Goal: Task Accomplishment & Management: Use online tool/utility

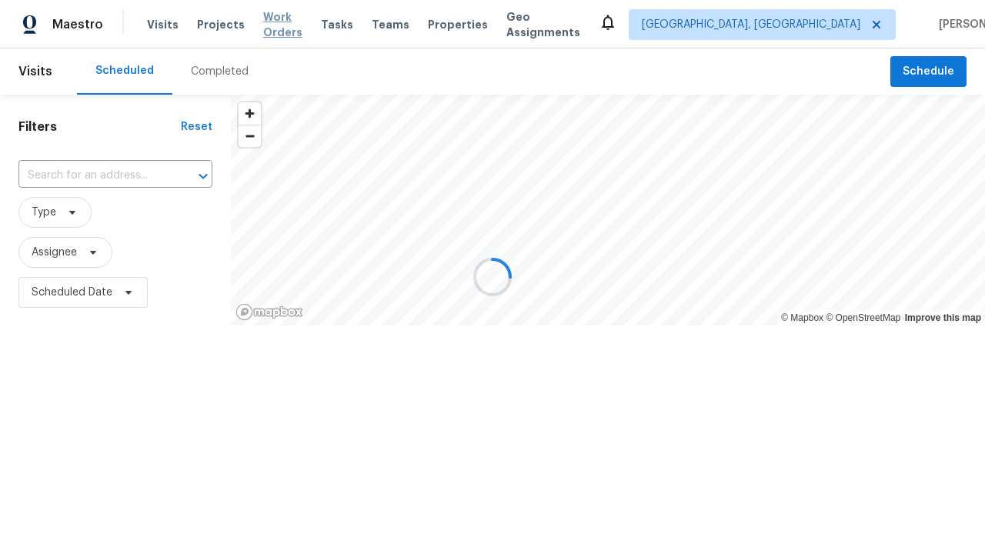
click at [285, 25] on span "Work Orders" at bounding box center [282, 24] width 39 height 31
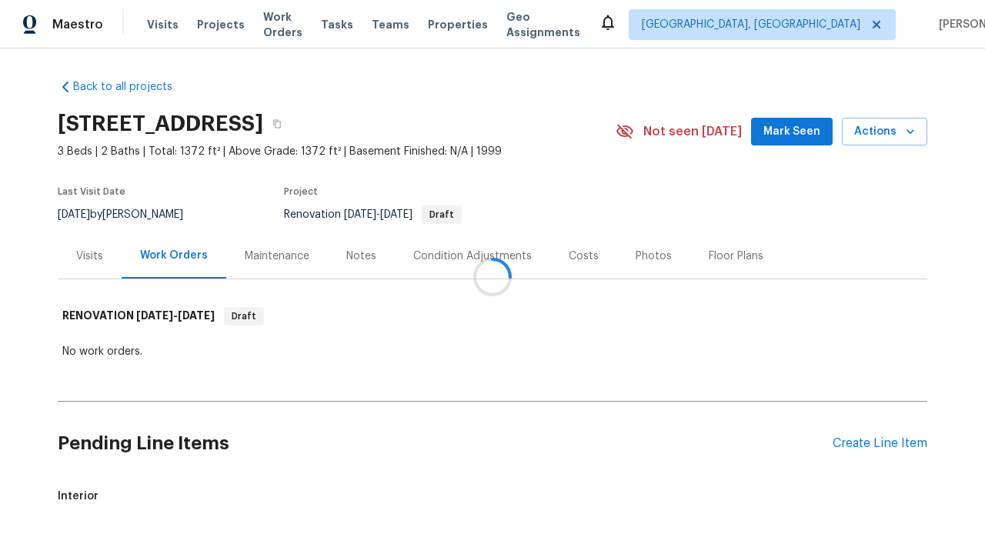
scroll to position [55, 0]
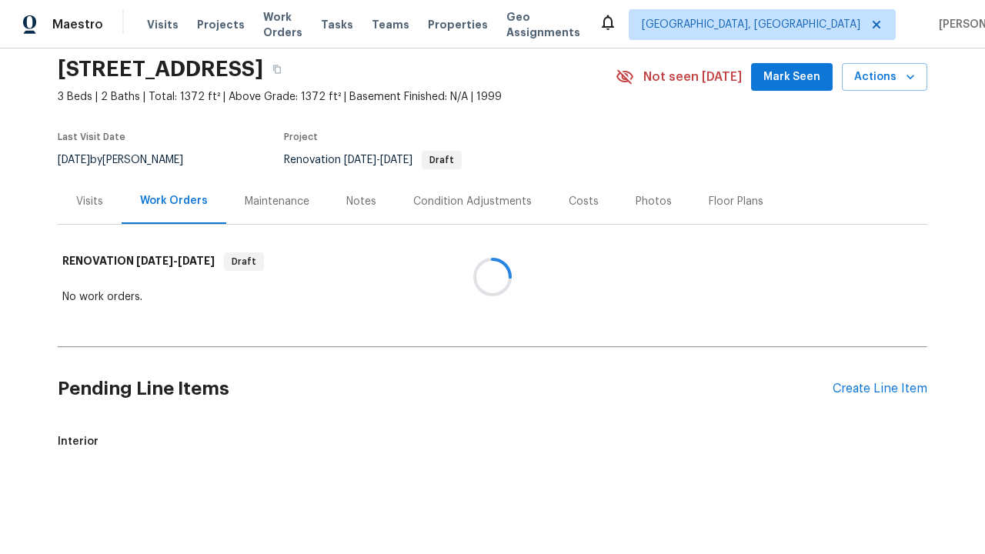
click at [879, 388] on div "Create Line Item" at bounding box center [879, 389] width 95 height 15
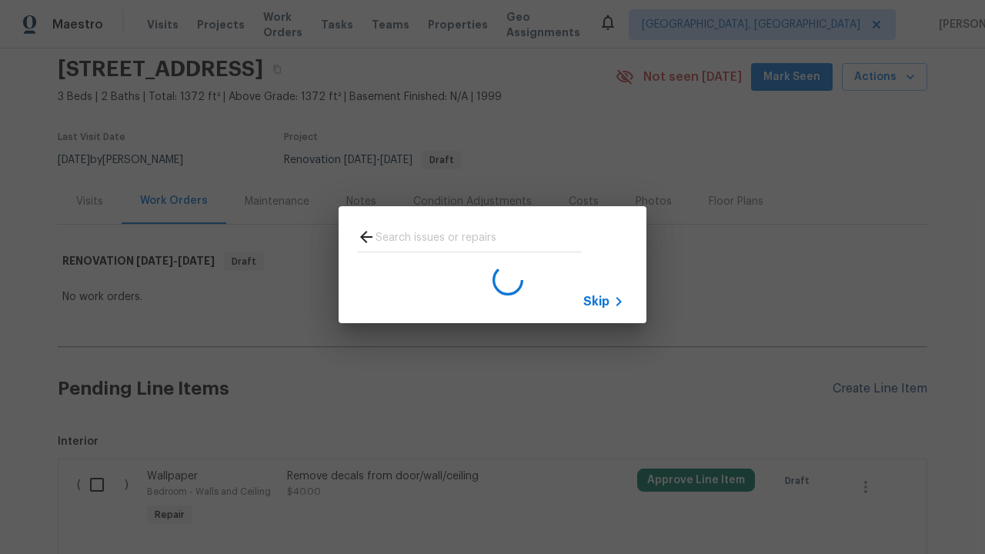
click at [596, 301] on span "Skip" at bounding box center [596, 301] width 26 height 15
